Goal: Find contact information: Find contact information

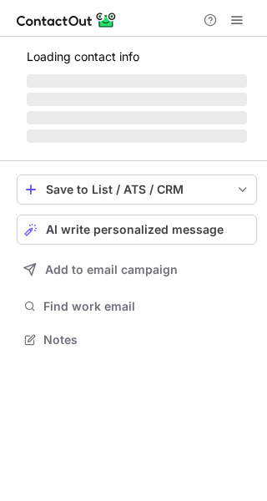
scroll to position [338, 267]
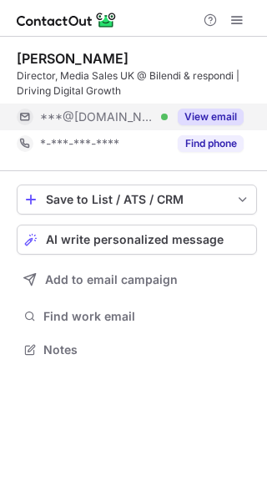
click at [208, 116] on button "View email" at bounding box center [211, 117] width 66 height 17
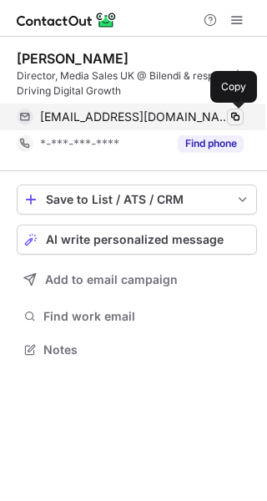
click at [240, 114] on span at bounding box center [235, 116] width 13 height 13
